Goal: Task Accomplishment & Management: Complete application form

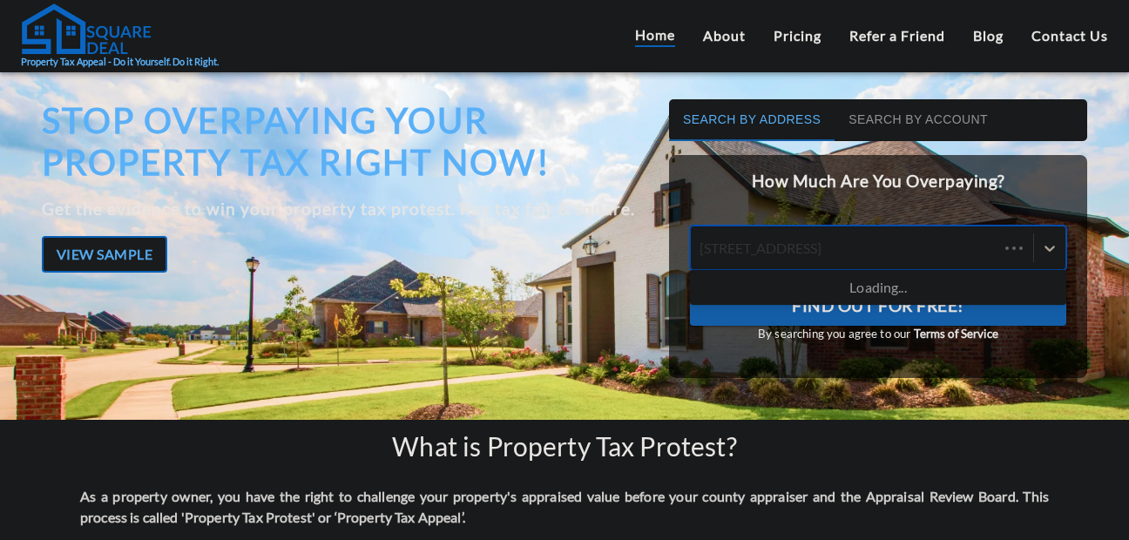
type input "1025 Glourie Cir Houston"
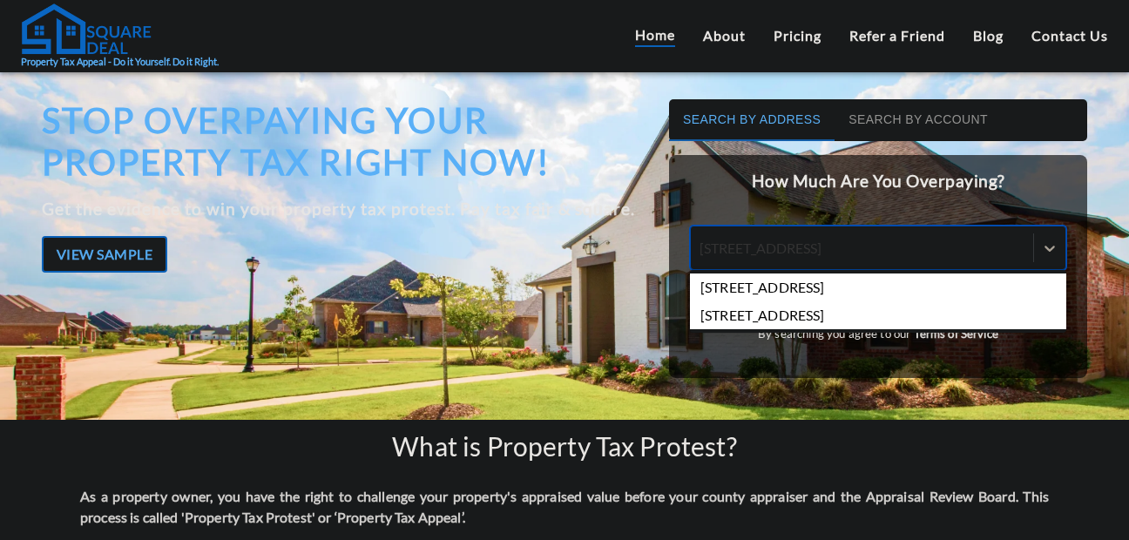
click at [767, 280] on div "1025 Glourie Cir, Houston, TX, USA" at bounding box center [878, 288] width 376 height 28
click at [767, 256] on input "1025 Glourie Cir Houston" at bounding box center [781, 248] width 162 height 17
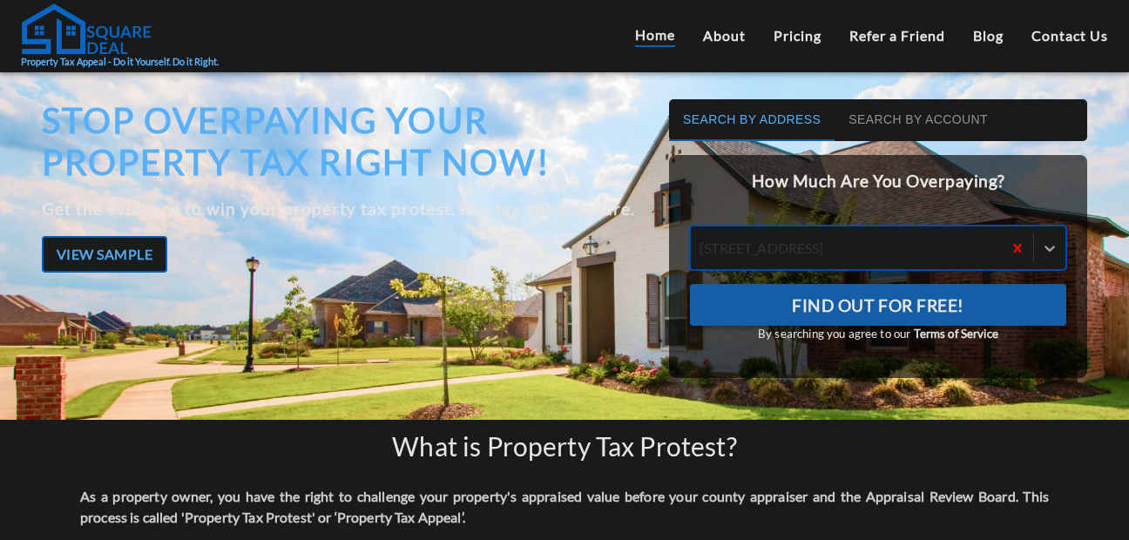
click at [792, 303] on span "Find Out For Free!" at bounding box center [878, 306] width 172 height 30
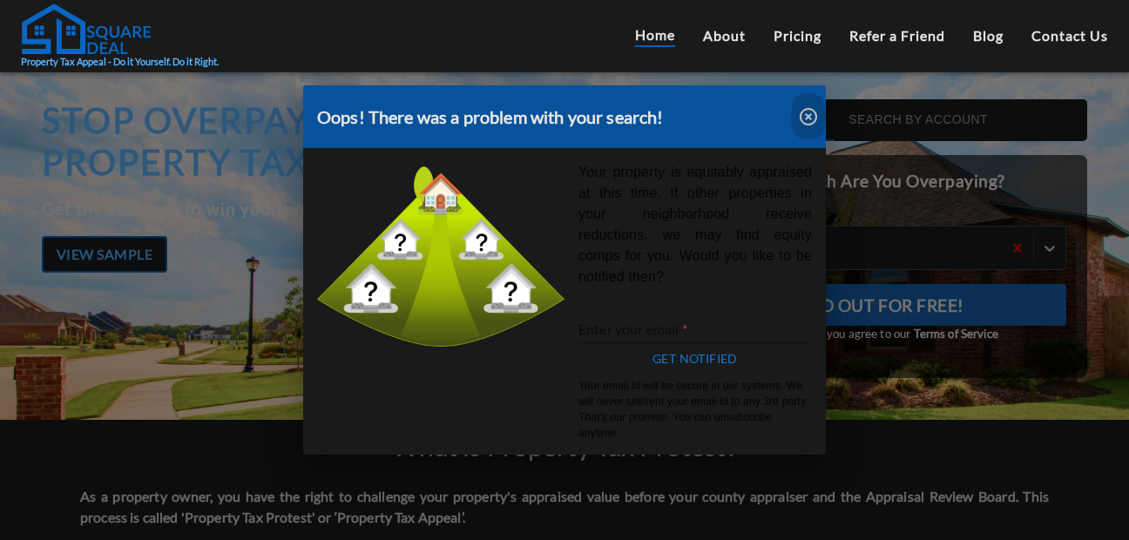
click at [805, 125] on icon "button" at bounding box center [808, 116] width 21 height 21
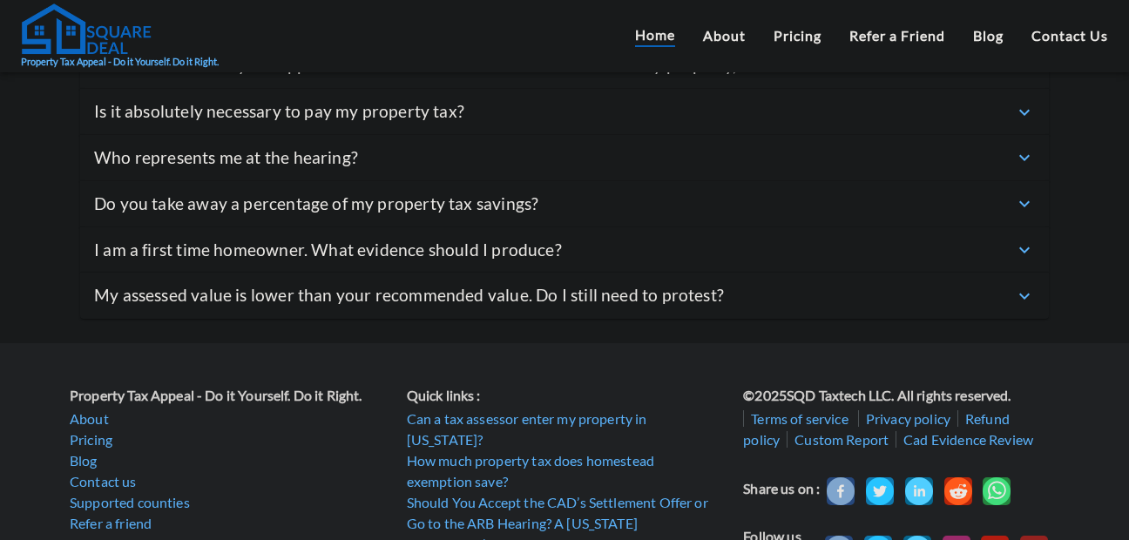
scroll to position [6451, 0]
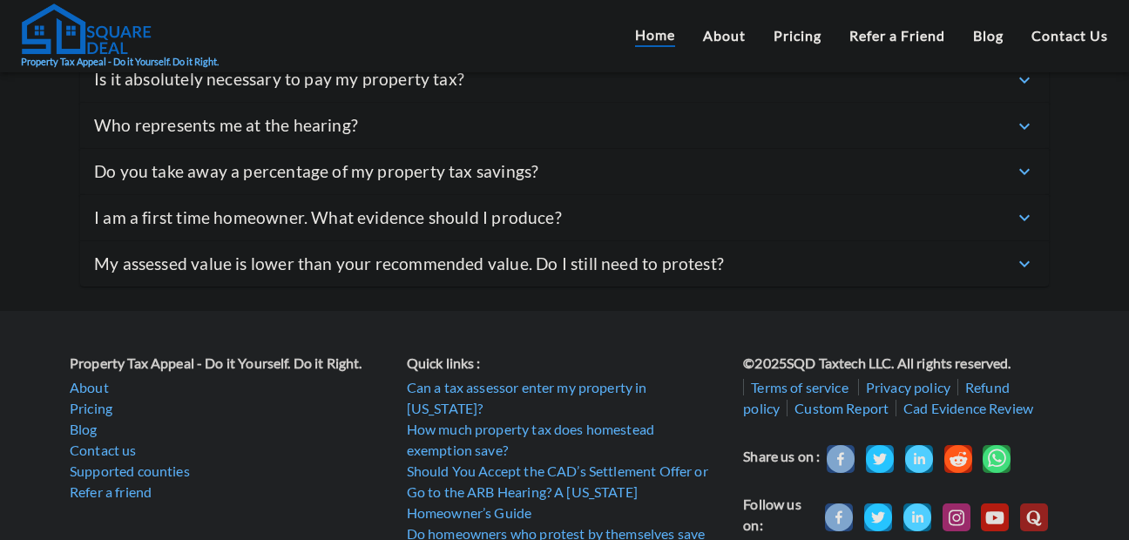
click at [846, 400] on link "Custom Report" at bounding box center [841, 408] width 109 height 17
